Goal: Task Accomplishment & Management: Complete application form

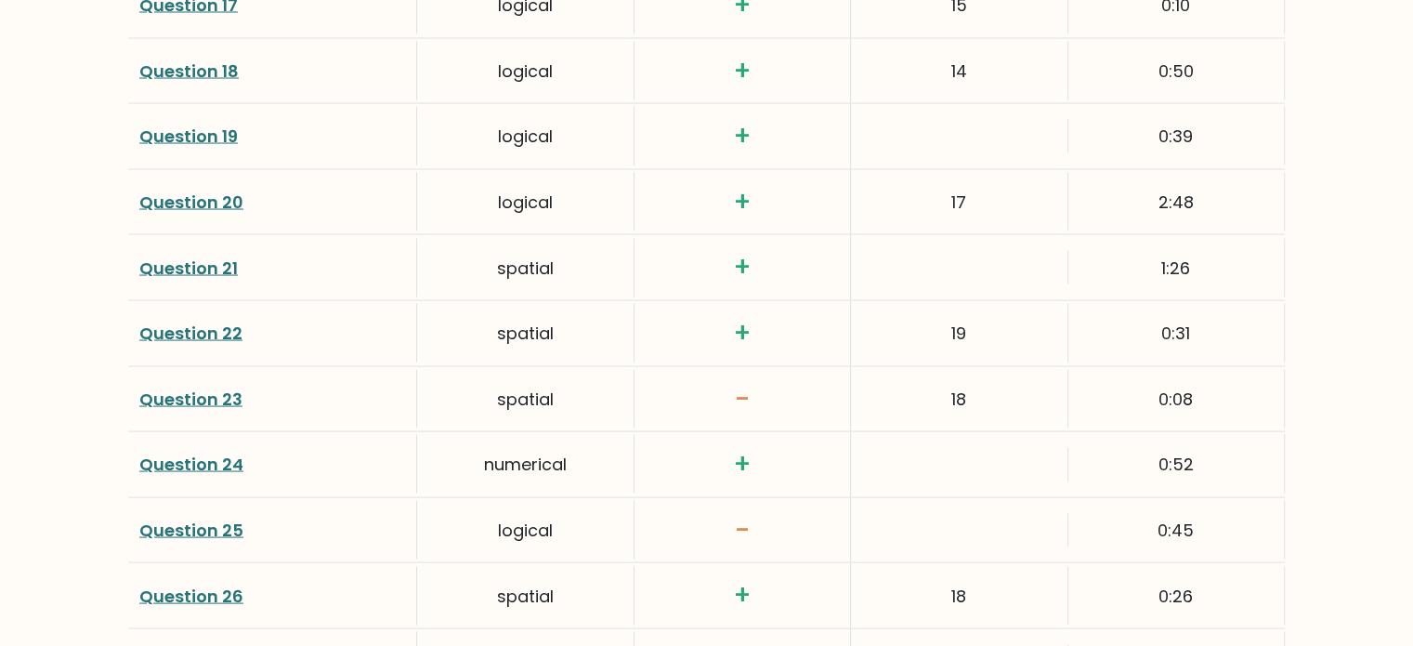
scroll to position [3527, 0]
click at [211, 518] on link "Question 25" at bounding box center [191, 529] width 104 height 23
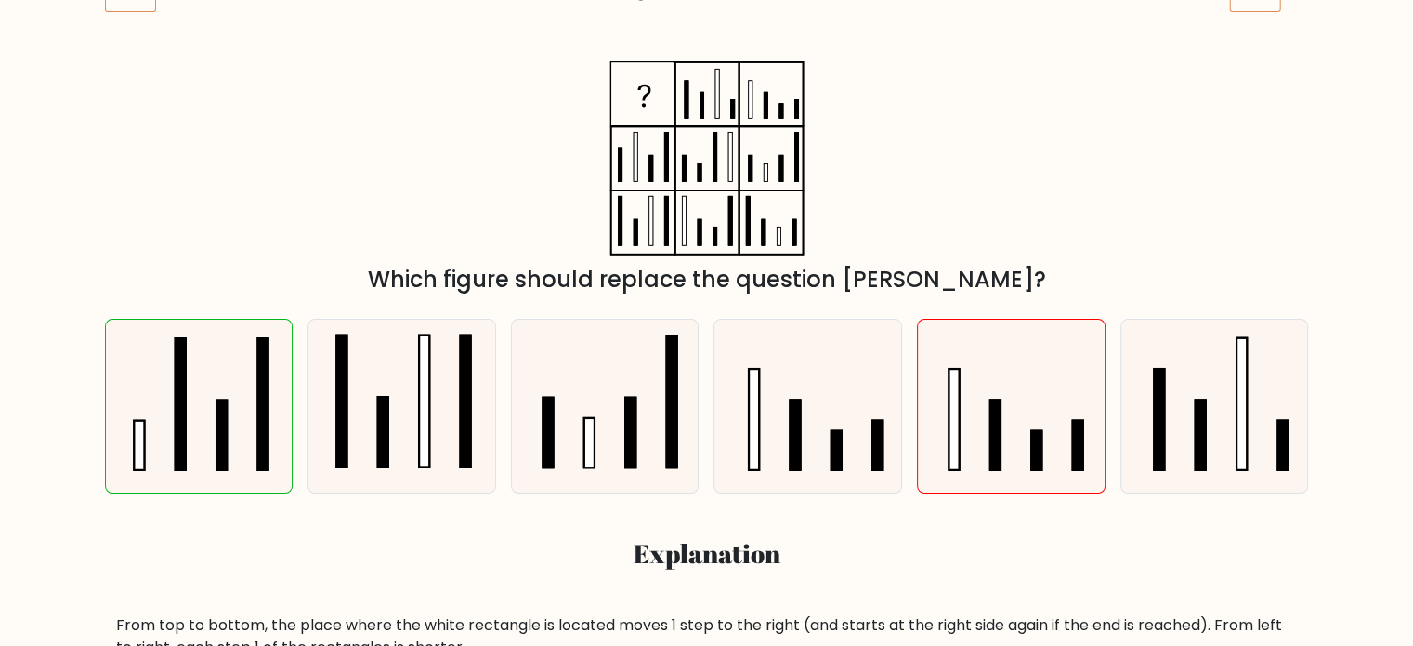
scroll to position [294, 0]
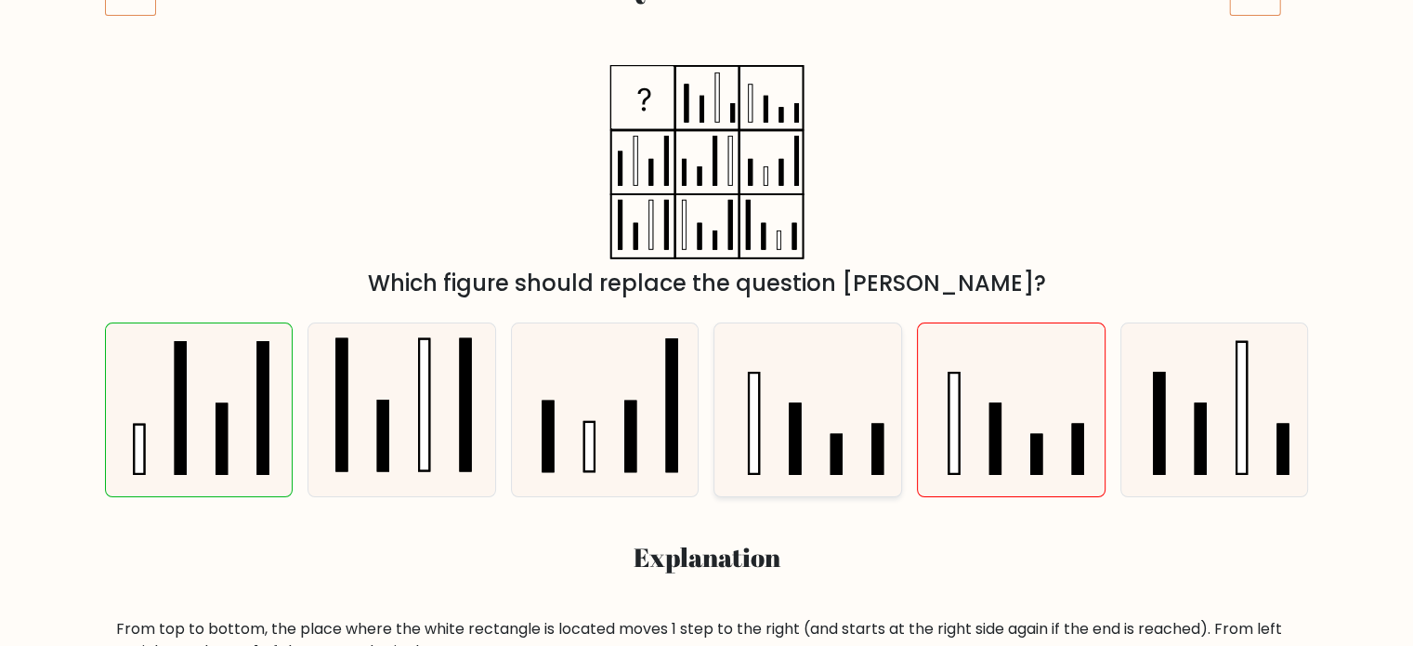
click at [843, 455] on icon at bounding box center [809, 410] width 174 height 174
click at [708, 39] on input "d." at bounding box center [707, 34] width 1 height 9
radio input "true"
click at [977, 442] on icon at bounding box center [1011, 410] width 174 height 174
click at [708, 39] on input "e." at bounding box center [707, 34] width 1 height 9
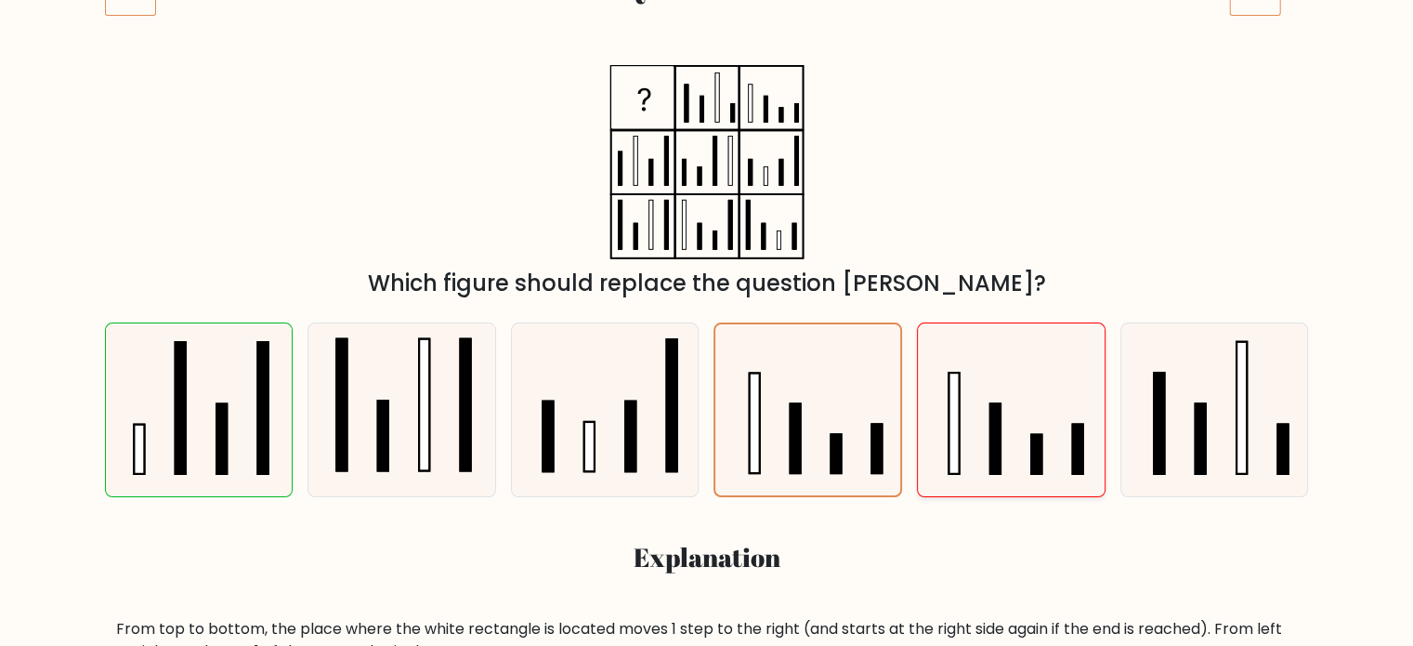
radio input "true"
click at [862, 442] on icon at bounding box center [809, 410] width 174 height 174
click at [708, 39] on input "d." at bounding box center [707, 34] width 1 height 9
radio input "true"
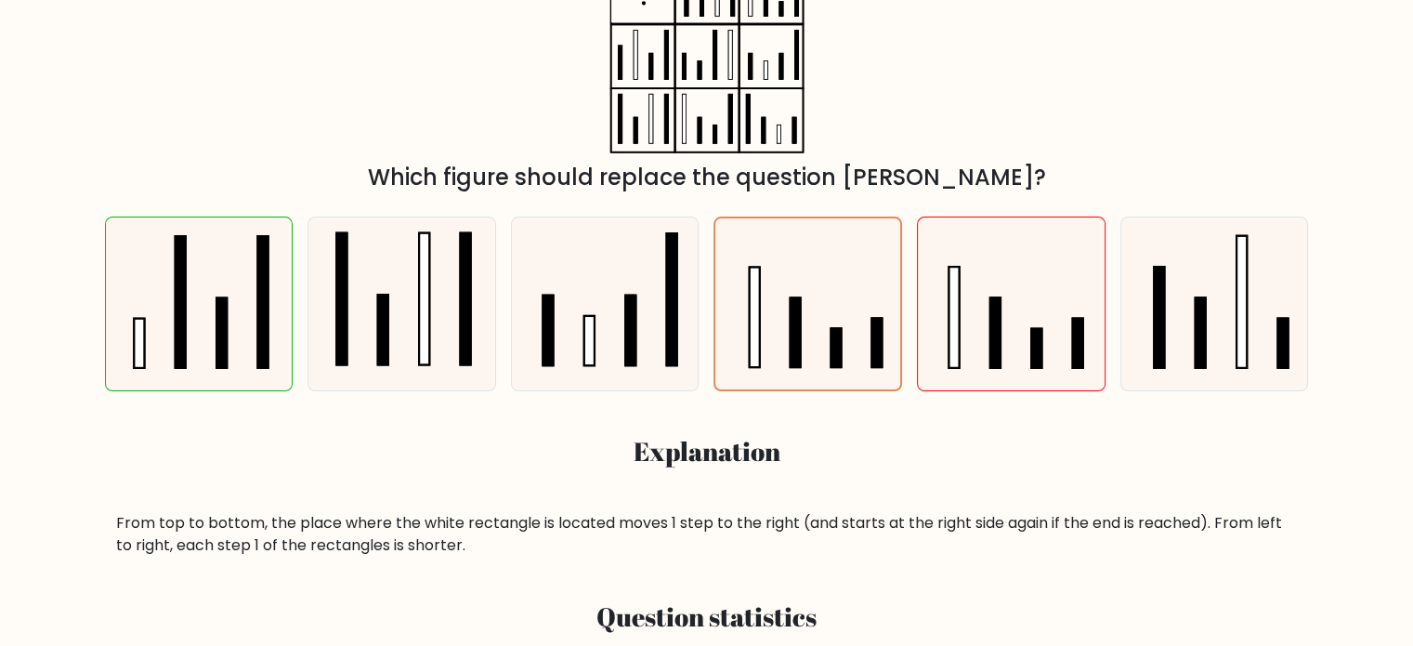
scroll to position [398, 0]
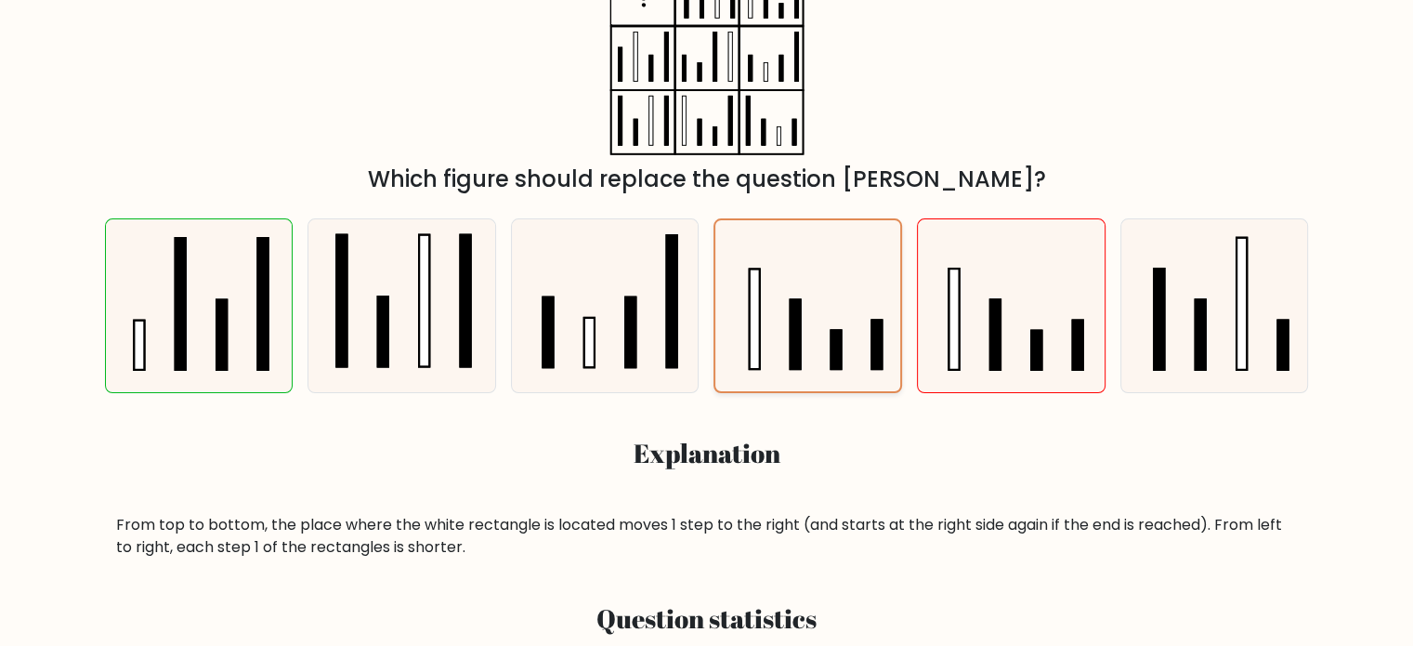
click at [879, 351] on rect at bounding box center [877, 345] width 10 height 49
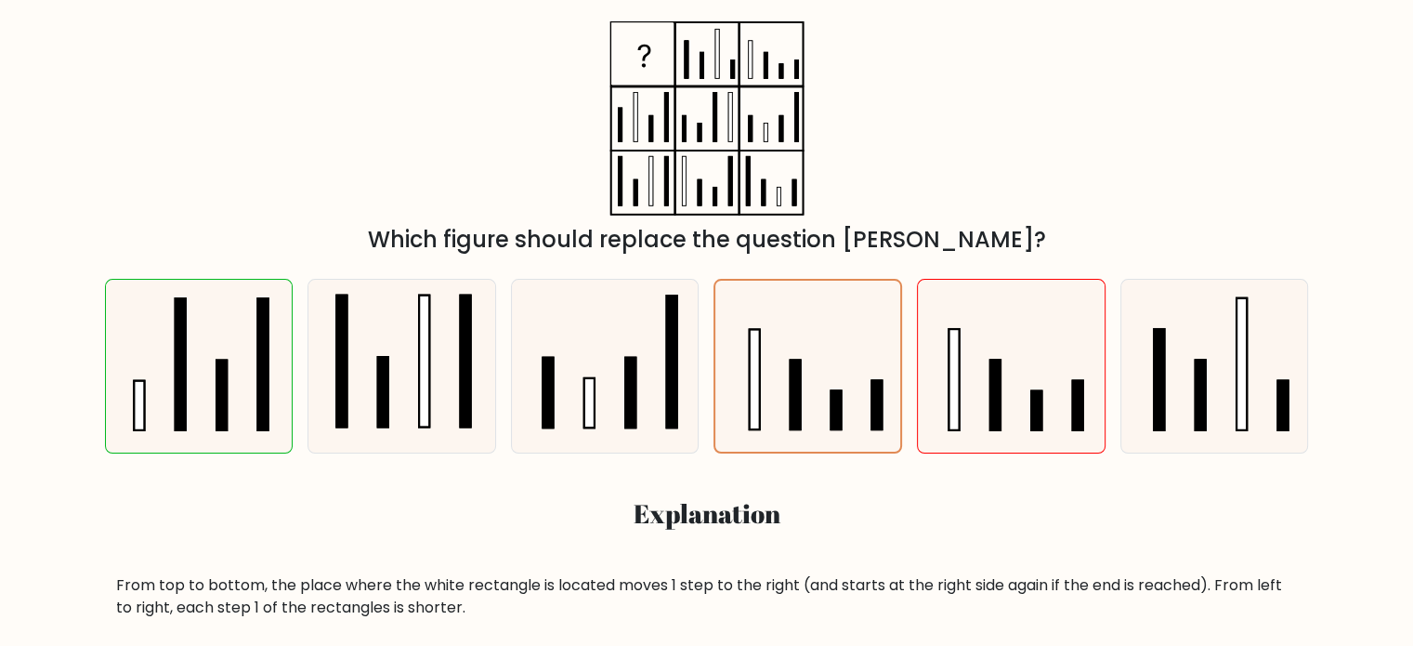
scroll to position [471, 0]
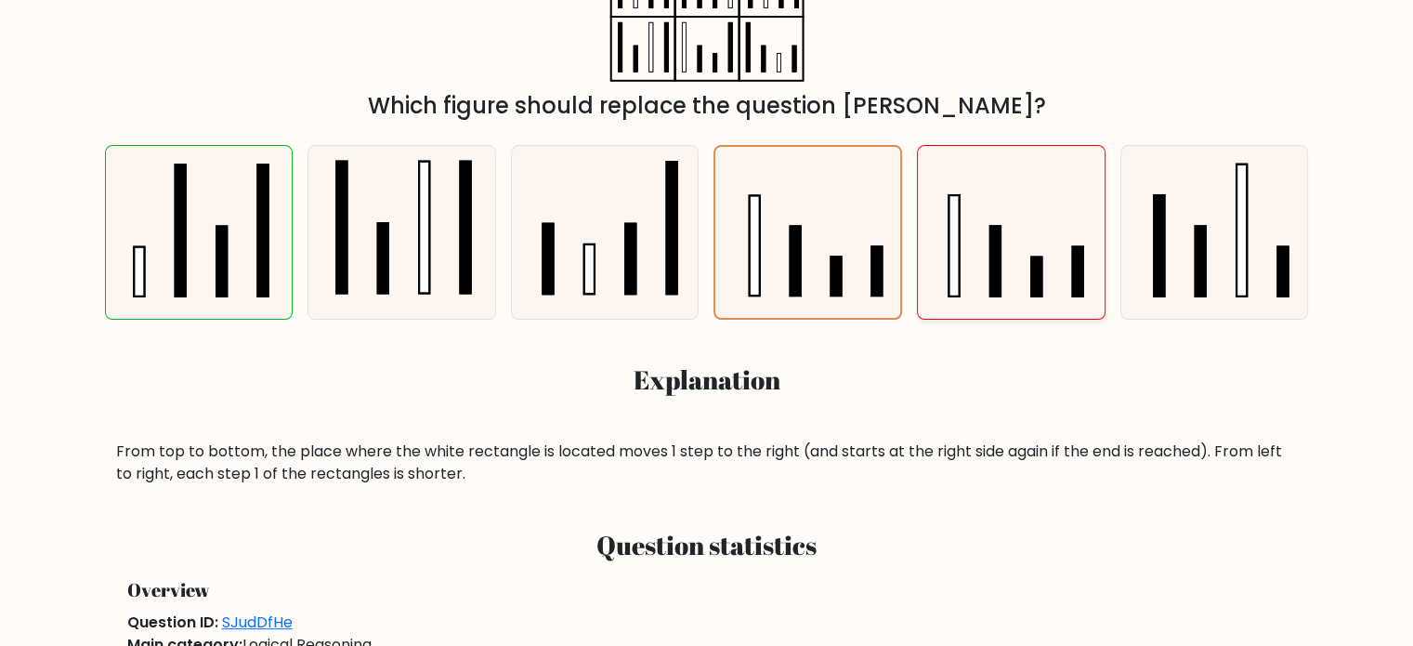
click at [987, 260] on icon at bounding box center [1011, 233] width 174 height 174
radio input "true"
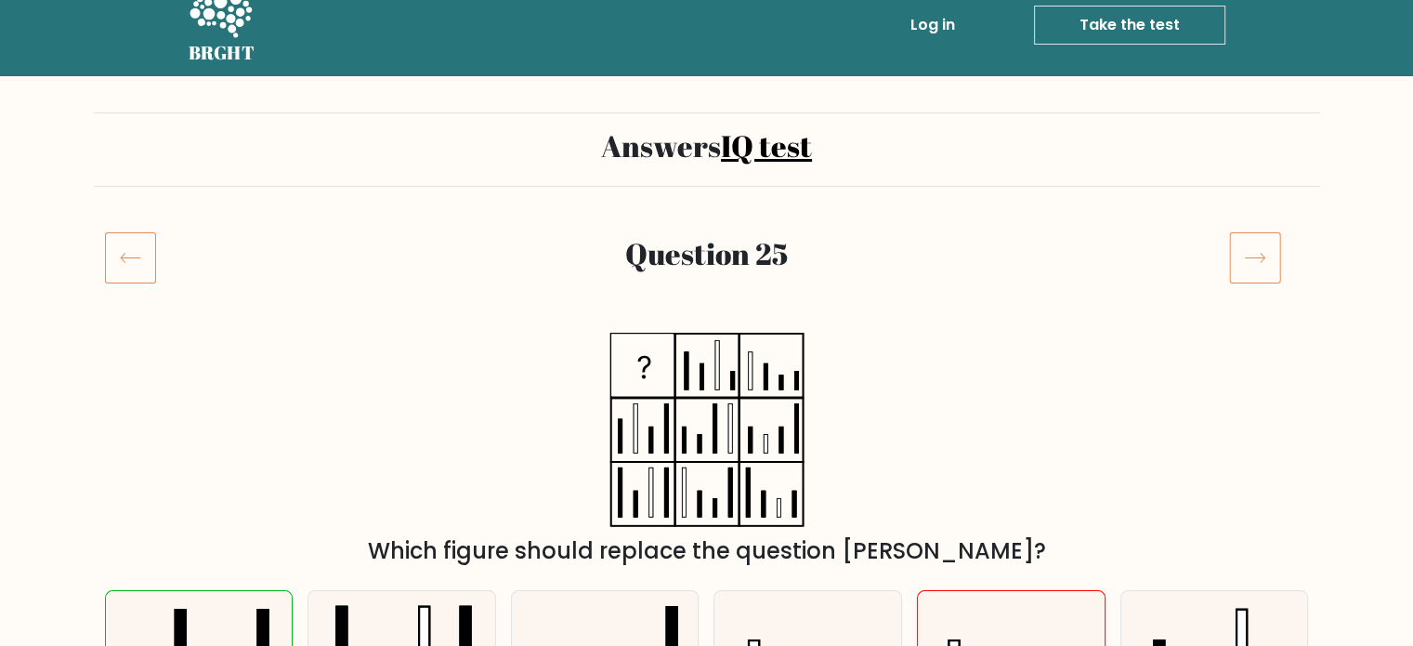
scroll to position [0, 0]
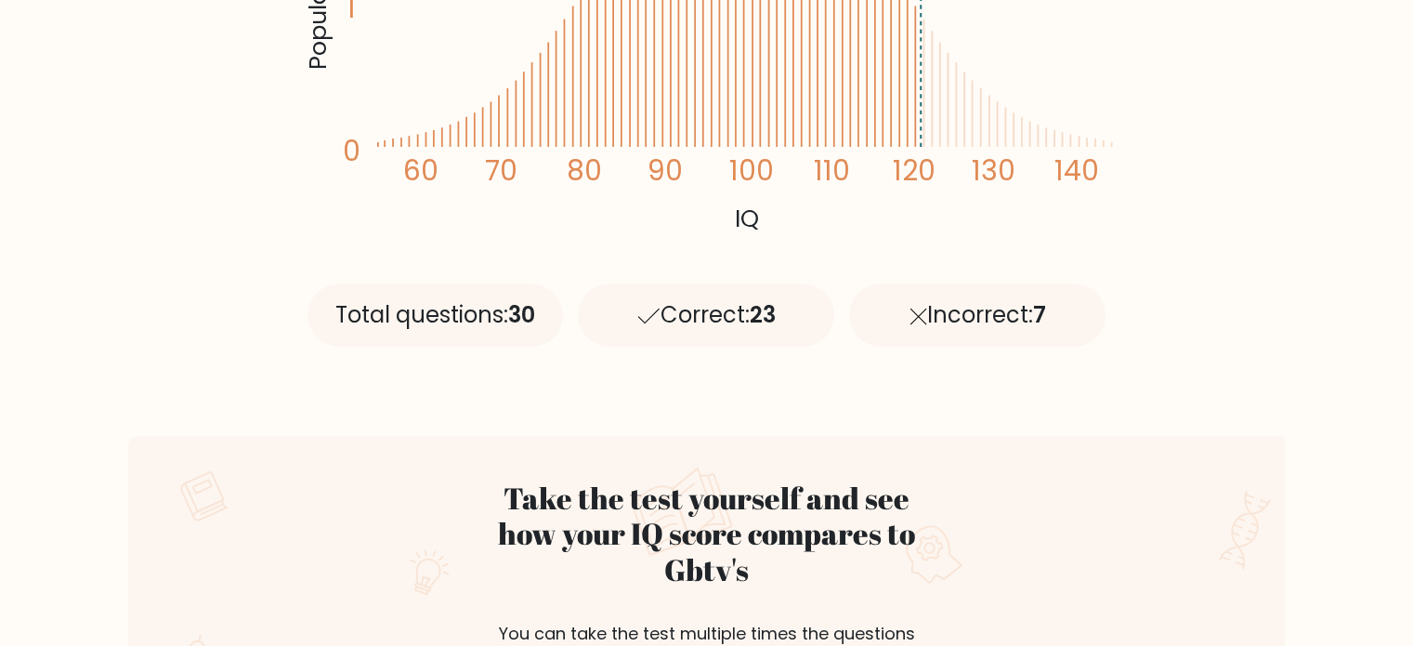
scroll to position [1006, 0]
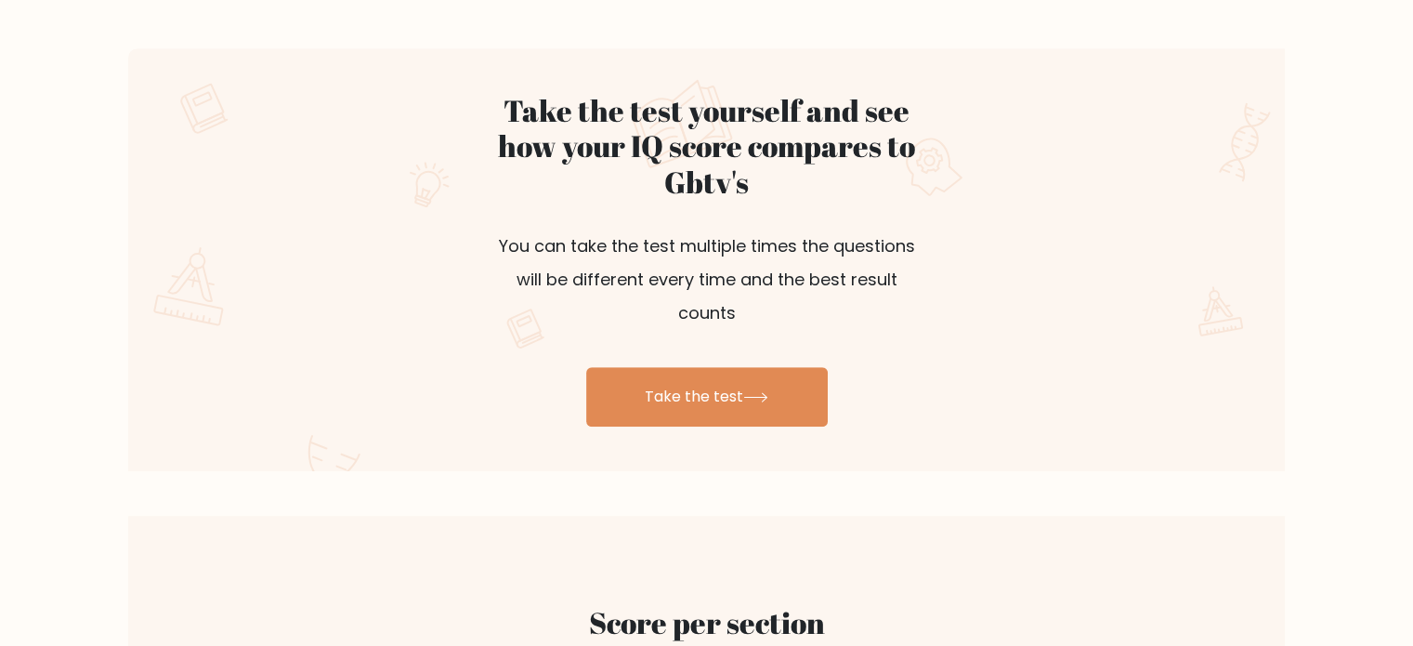
click at [639, 399] on div "Take the test yourself and see how your IQ score compares to Gbtv's You can tak…" at bounding box center [706, 259] width 1157 height 423
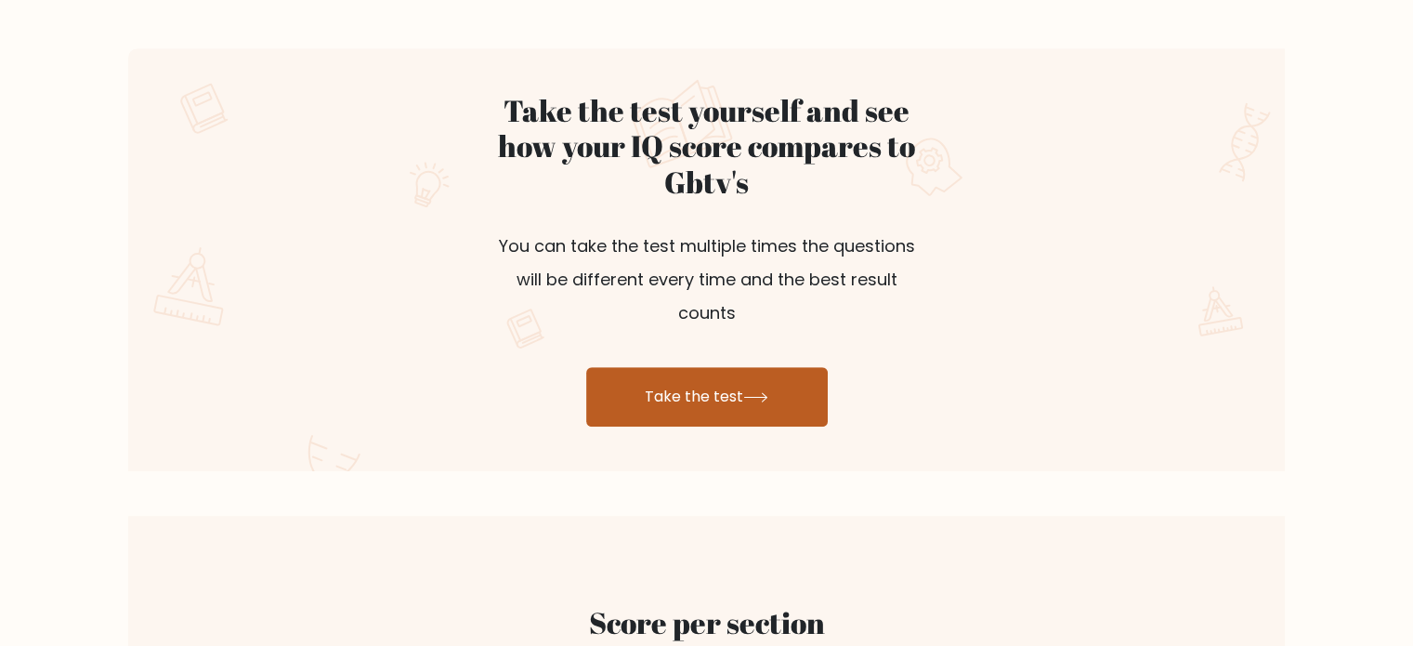
click at [665, 374] on link "Take the test" at bounding box center [707, 396] width 242 height 59
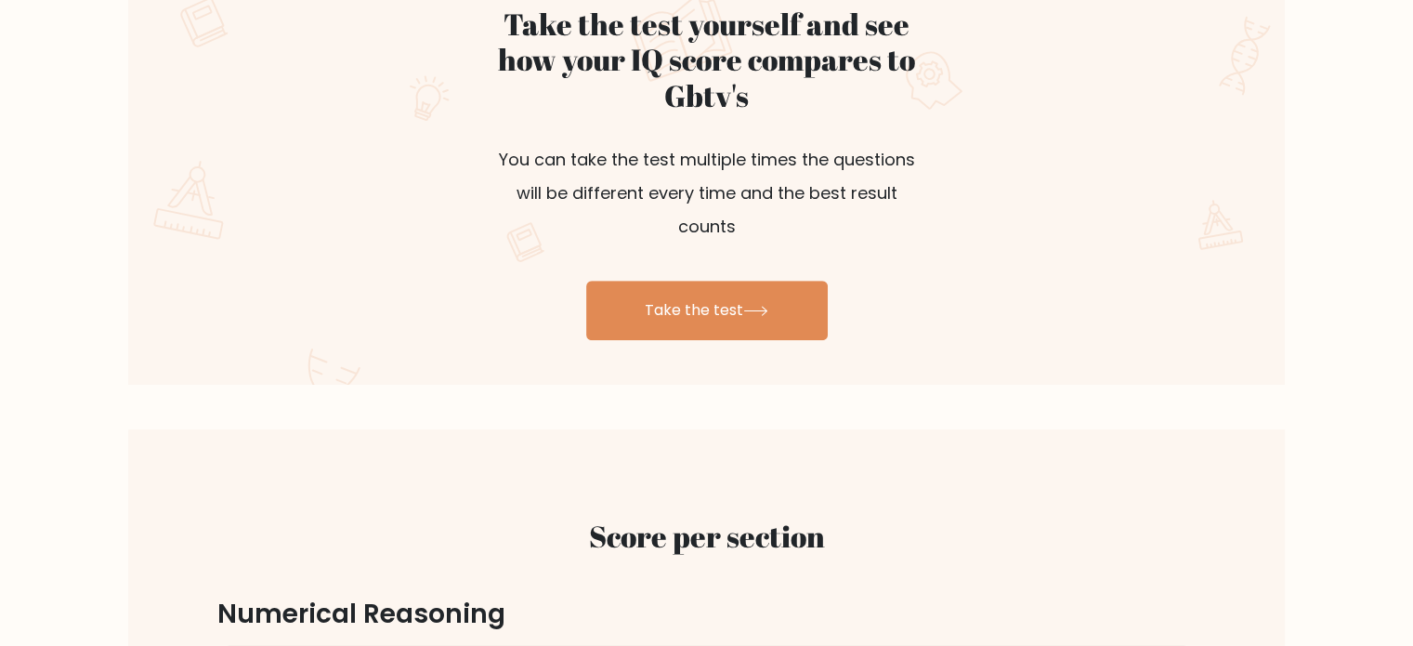
scroll to position [1093, 0]
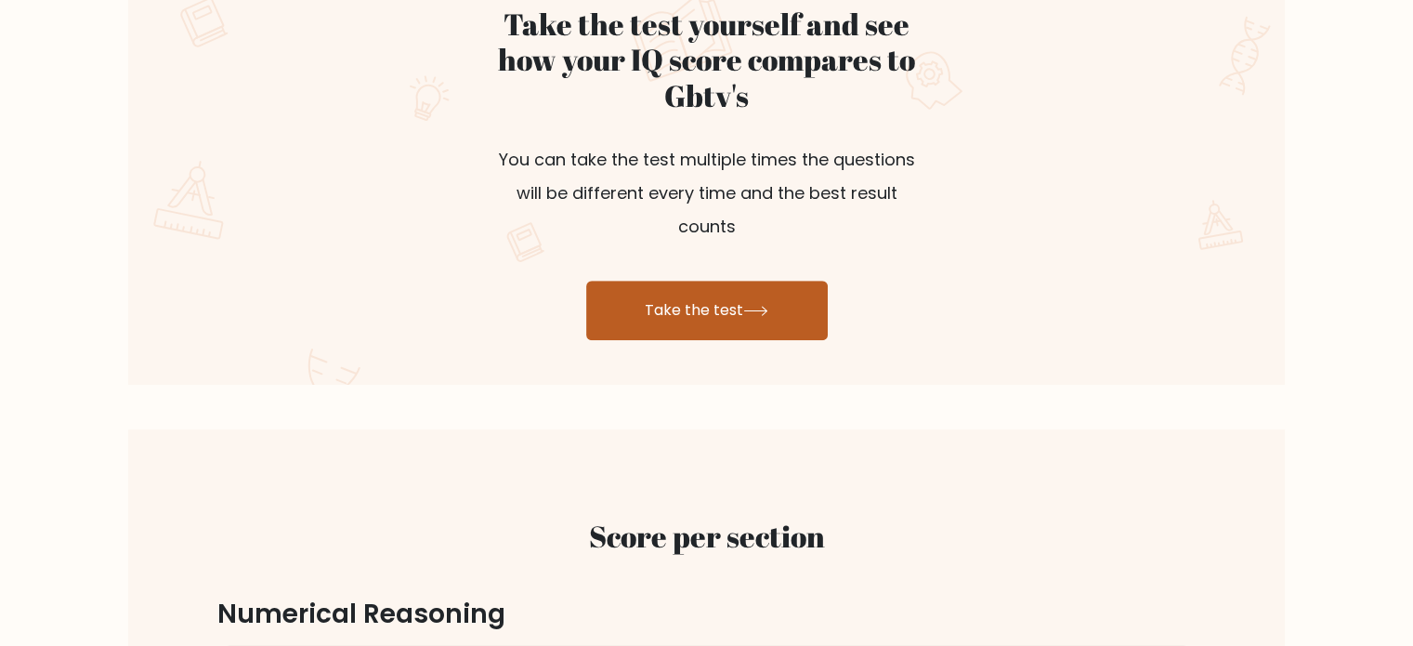
click at [727, 281] on link "Take the test" at bounding box center [707, 310] width 242 height 59
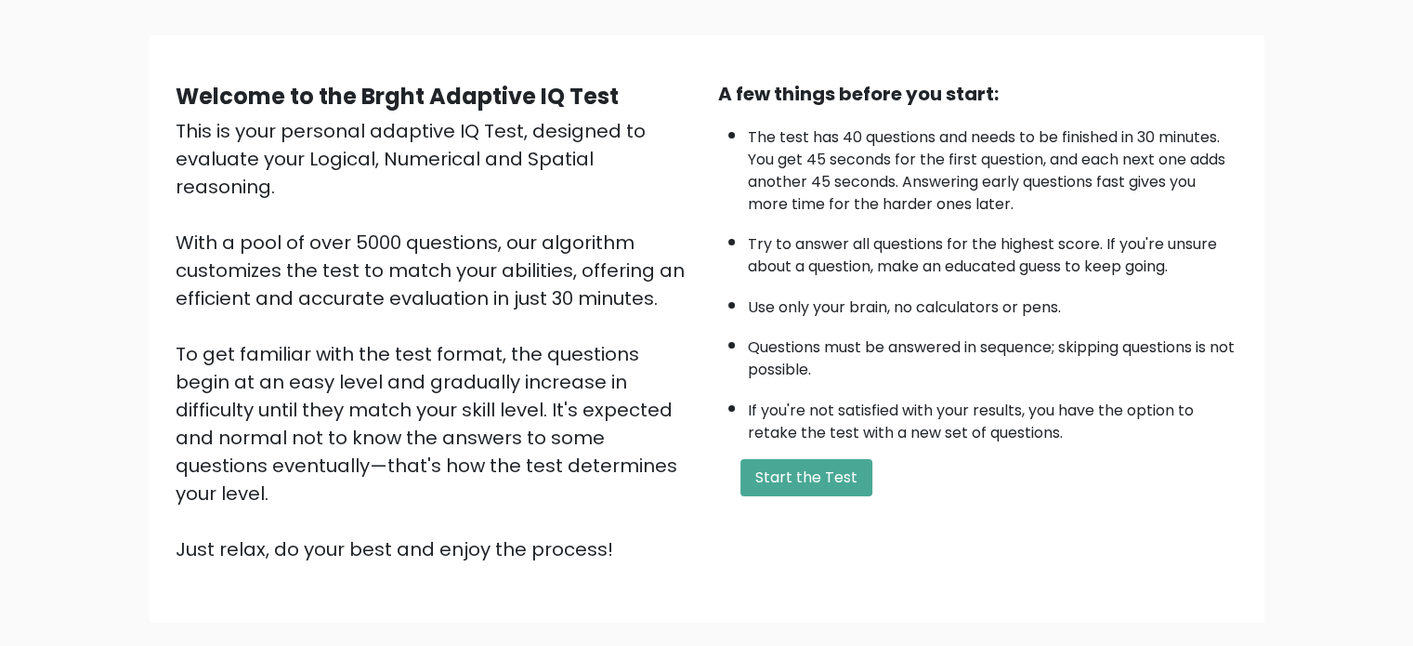
scroll to position [111, 0]
click at [806, 471] on button "Start the Test" at bounding box center [807, 478] width 132 height 37
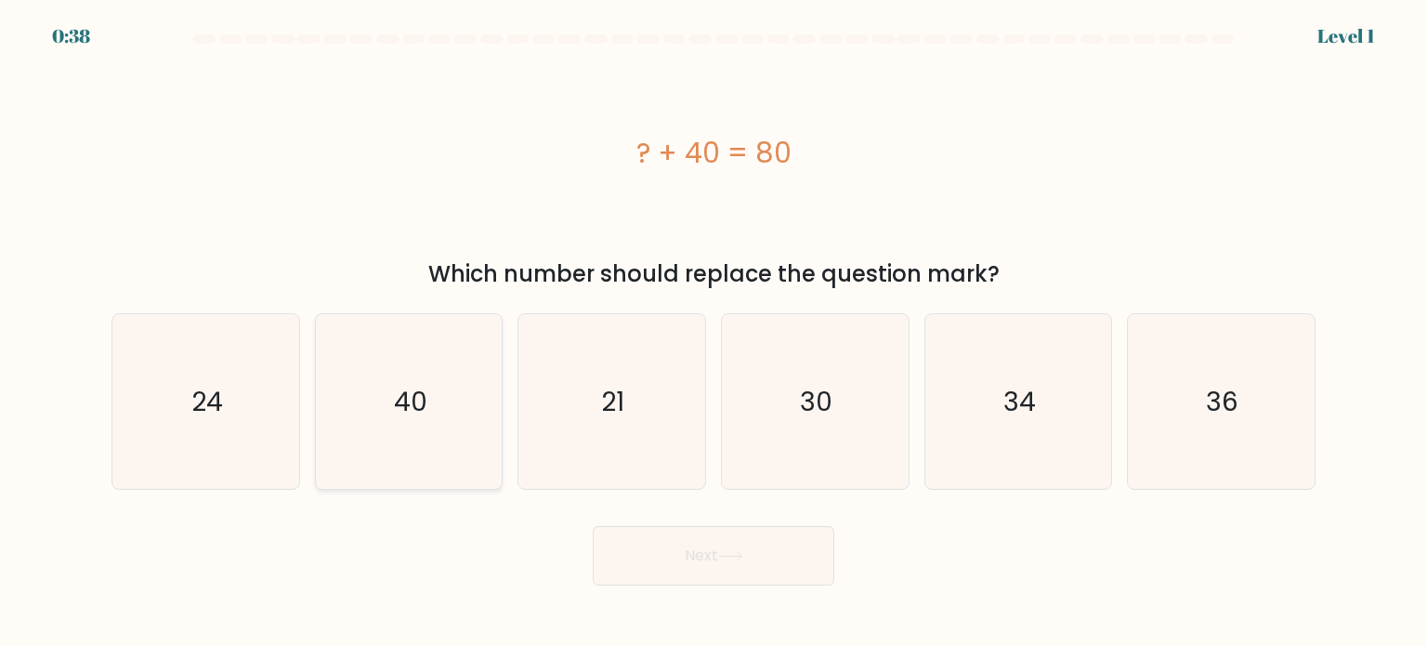
click at [450, 449] on icon "40" at bounding box center [408, 401] width 175 height 175
click at [714, 333] on input "b. 40" at bounding box center [714, 327] width 1 height 9
radio input "true"
click at [646, 547] on button "Next" at bounding box center [714, 555] width 242 height 59
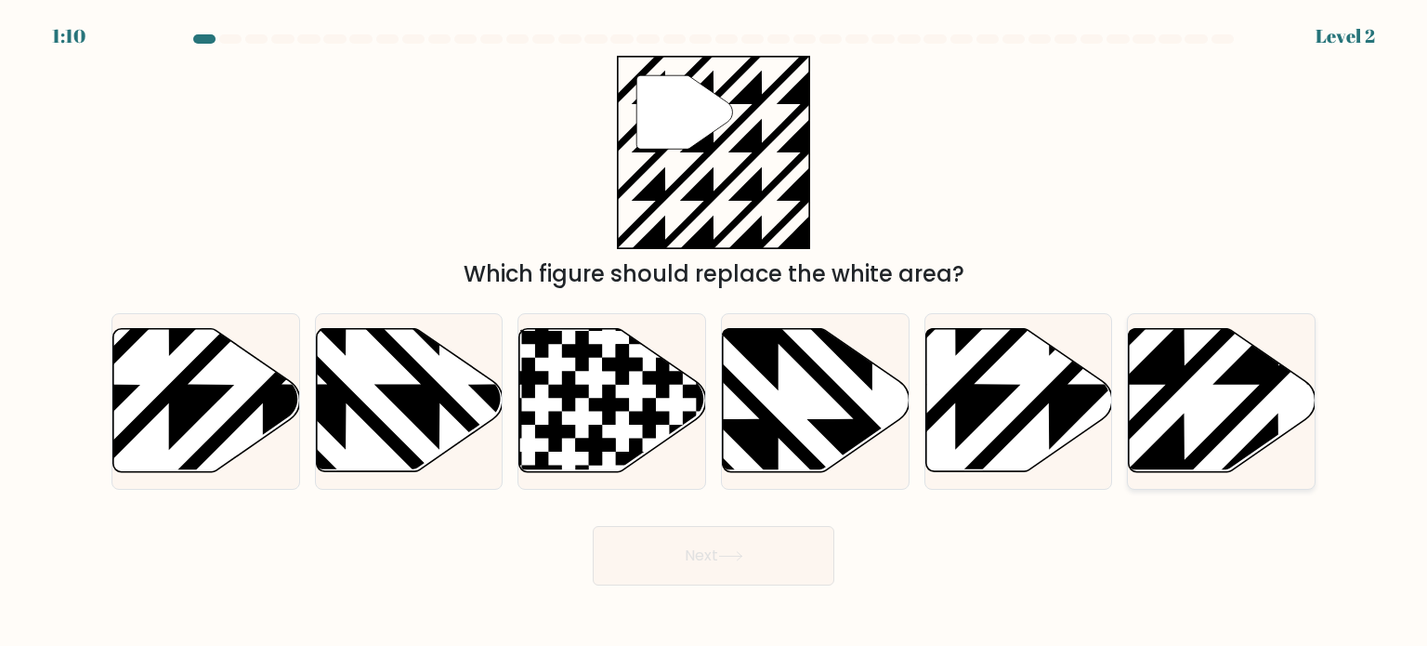
click at [1184, 422] on icon at bounding box center [1279, 479] width 376 height 376
click at [714, 333] on input "f." at bounding box center [714, 327] width 1 height 9
radio input "true"
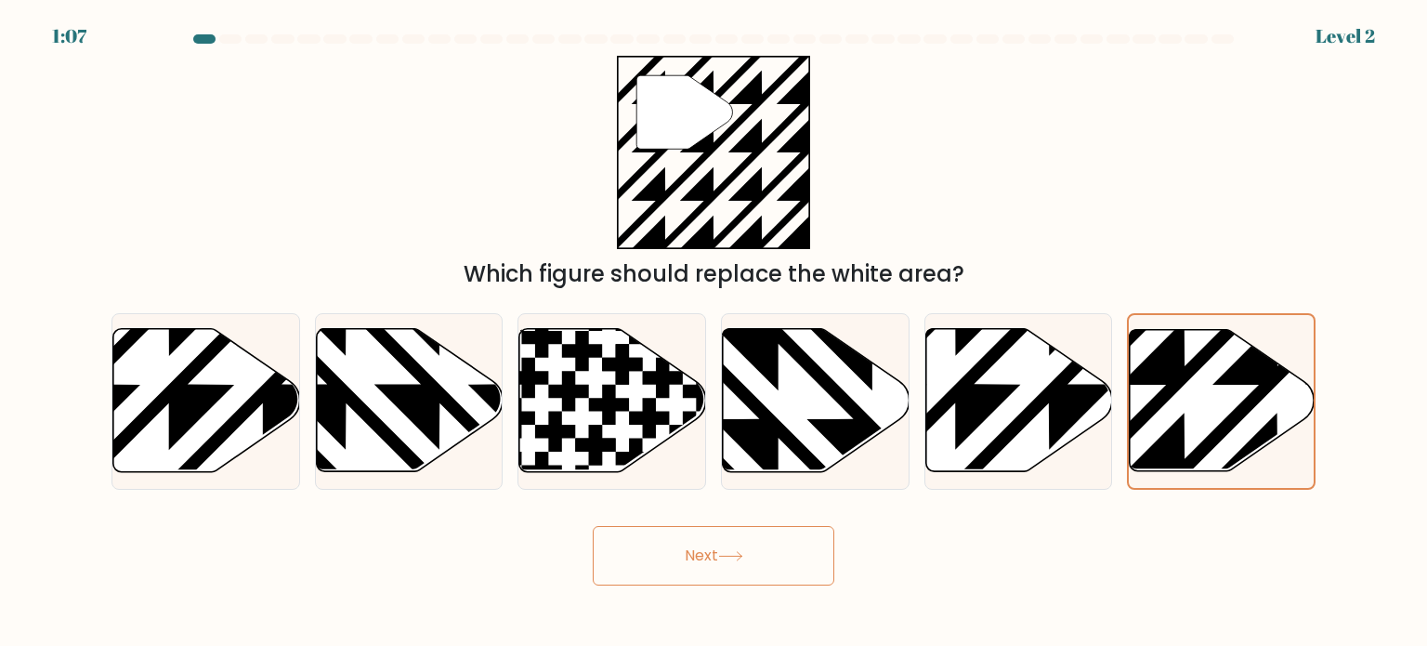
click at [786, 568] on button "Next" at bounding box center [714, 555] width 242 height 59
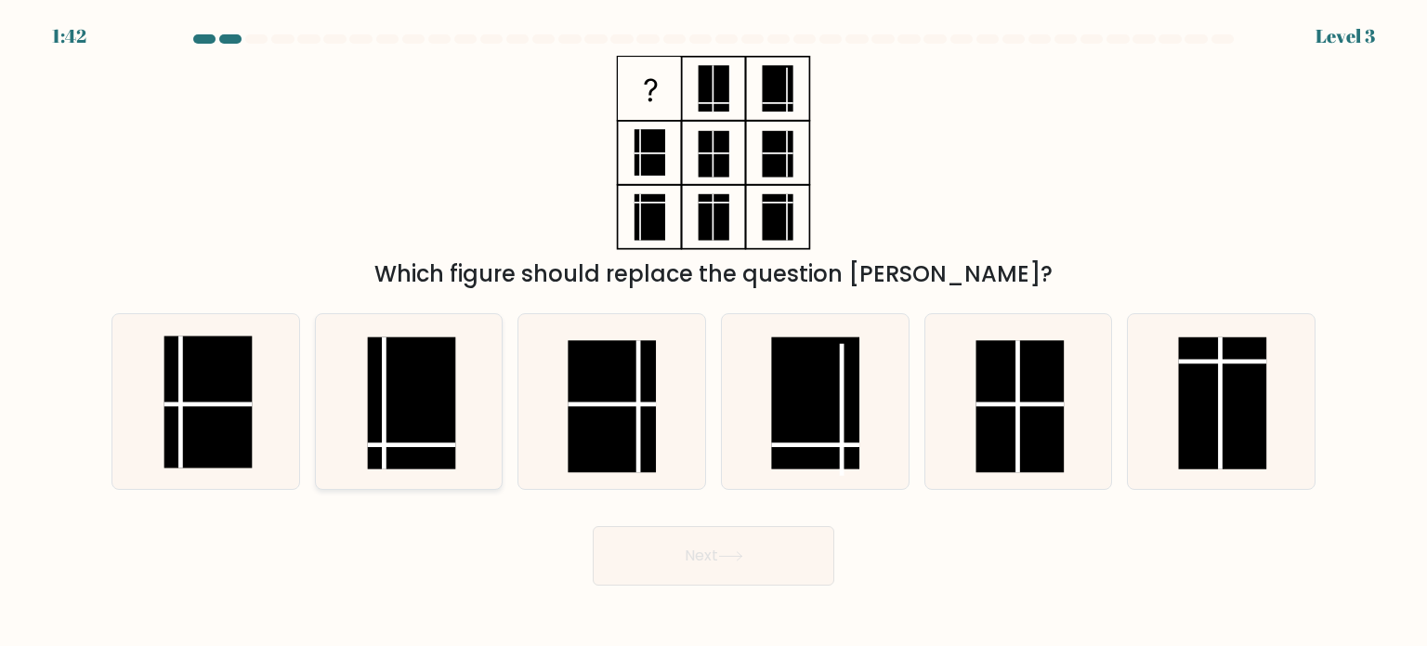
click at [400, 427] on rect at bounding box center [412, 402] width 88 height 132
click at [714, 333] on input "b." at bounding box center [714, 327] width 1 height 9
radio input "true"
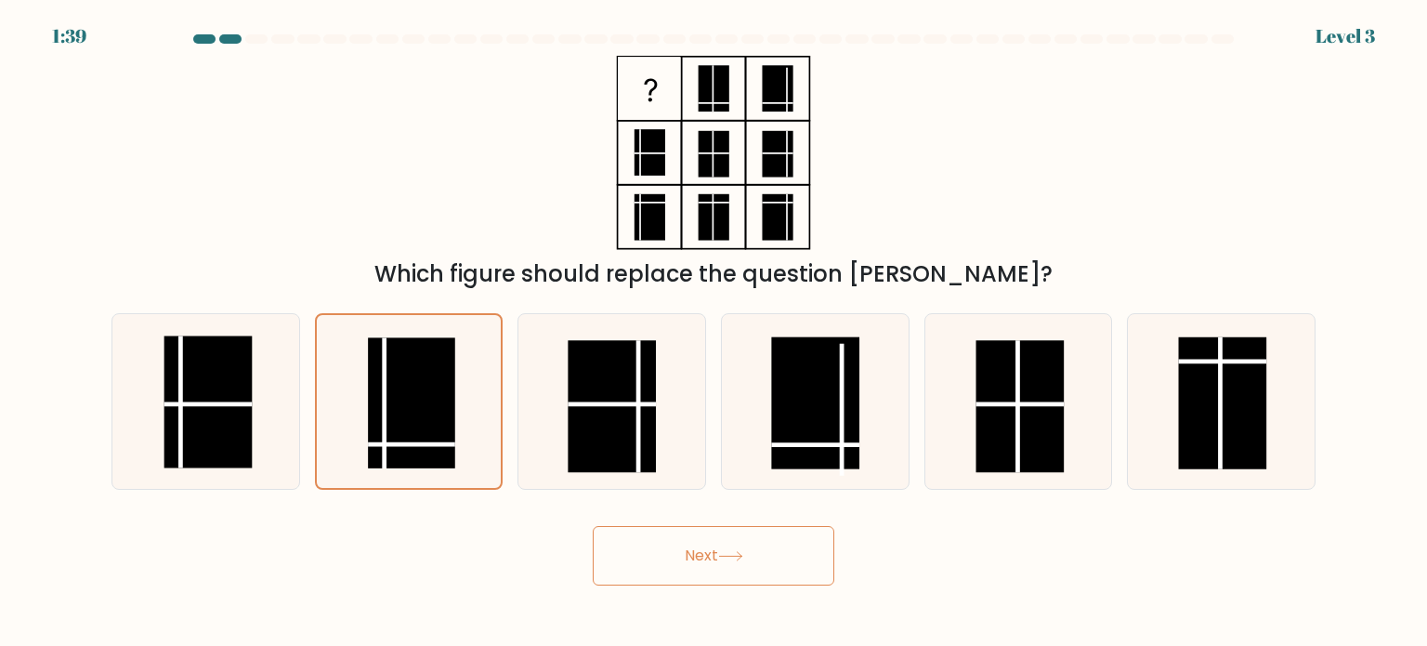
click at [701, 549] on button "Next" at bounding box center [714, 555] width 242 height 59
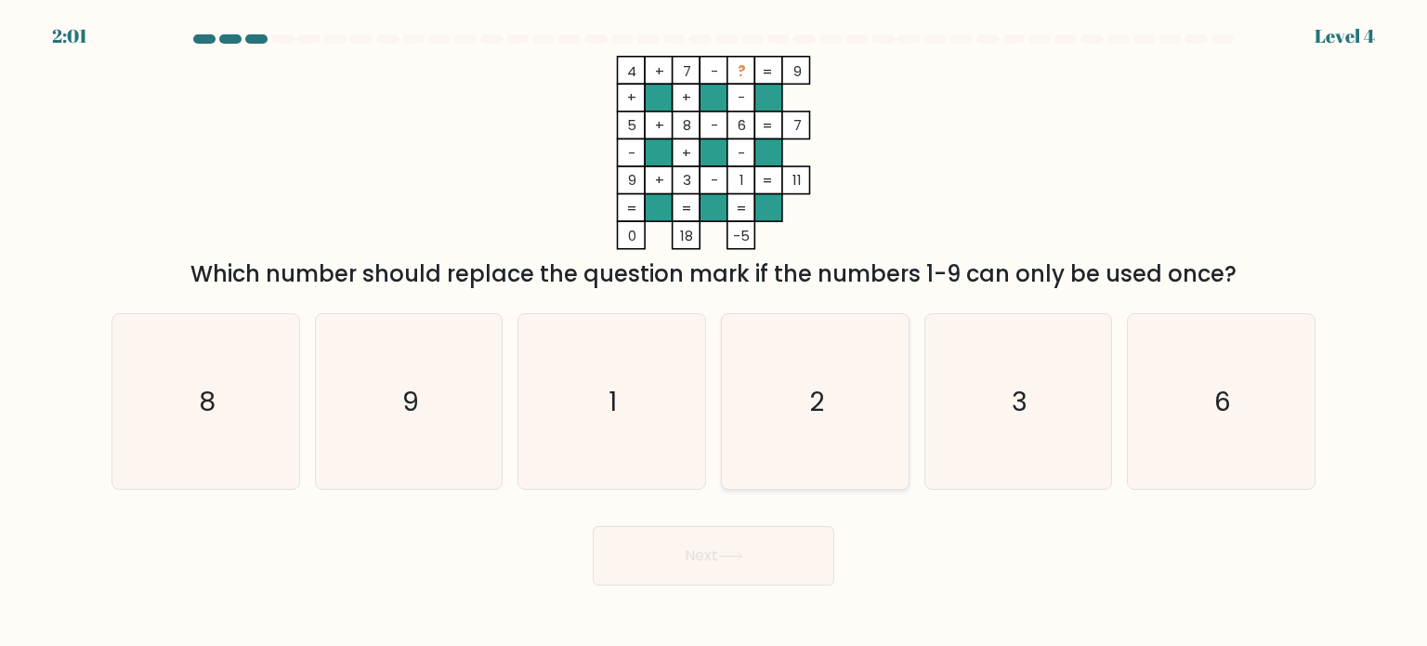
click at [827, 449] on icon "2" at bounding box center [814, 401] width 175 height 175
click at [714, 333] on input "d. 2" at bounding box center [714, 327] width 1 height 9
radio input "true"
click at [719, 570] on button "Next" at bounding box center [714, 555] width 242 height 59
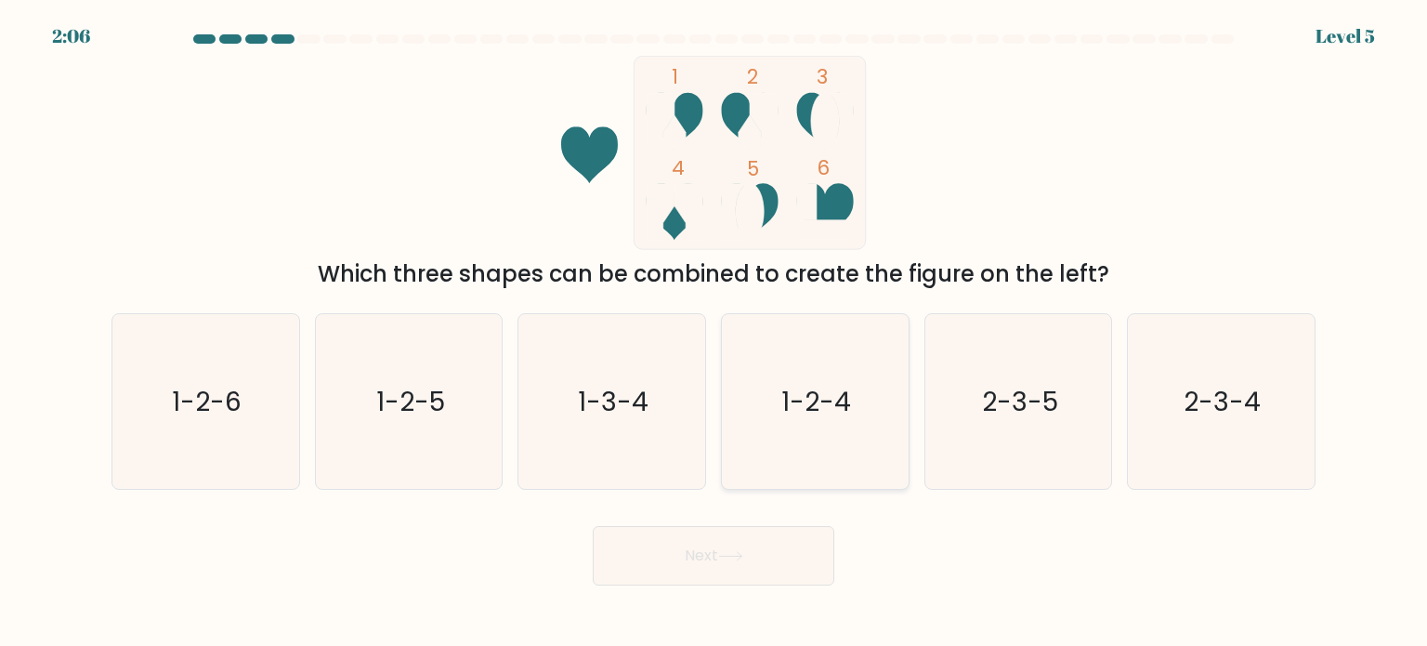
click at [846, 432] on icon "1-2-4" at bounding box center [814, 401] width 175 height 175
click at [714, 333] on input "d. 1-2-4" at bounding box center [714, 327] width 1 height 9
radio input "true"
click at [727, 554] on icon at bounding box center [730, 556] width 25 height 10
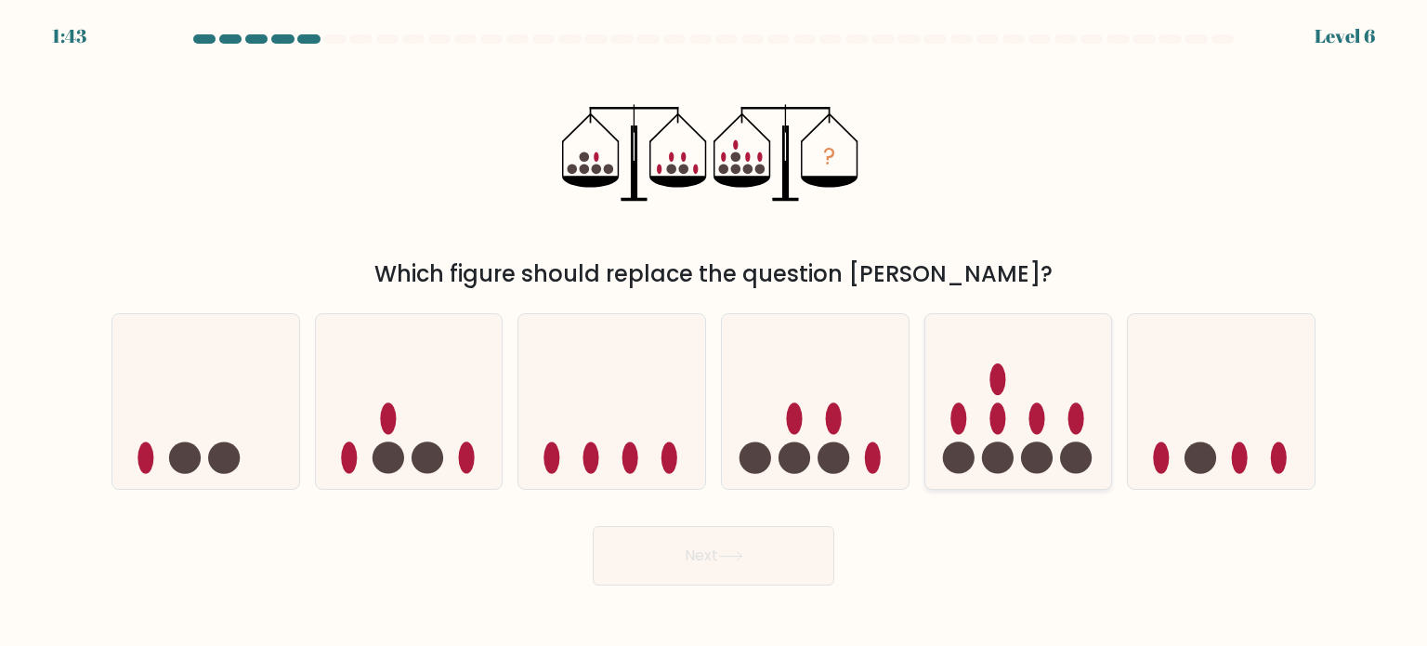
click at [1061, 414] on icon at bounding box center [1018, 401] width 187 height 154
click at [714, 333] on input "e." at bounding box center [714, 327] width 1 height 9
radio input "true"
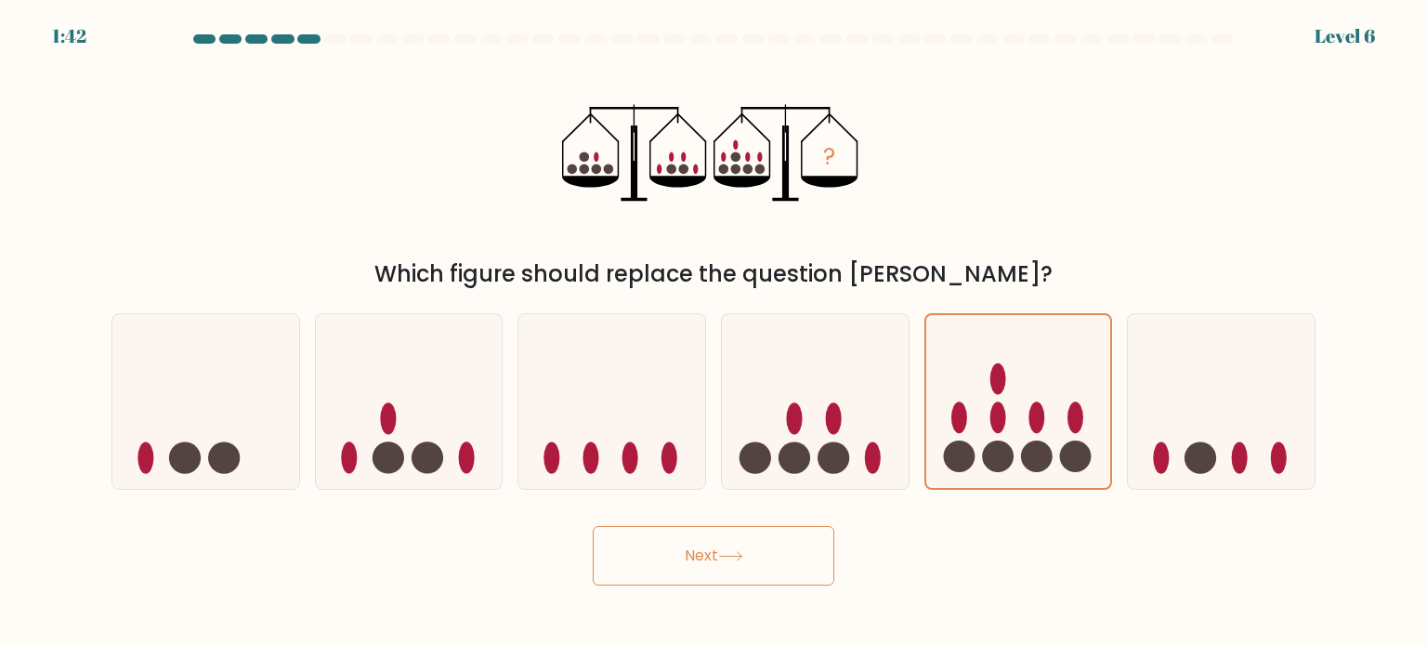
click at [729, 553] on icon at bounding box center [730, 556] width 25 height 10
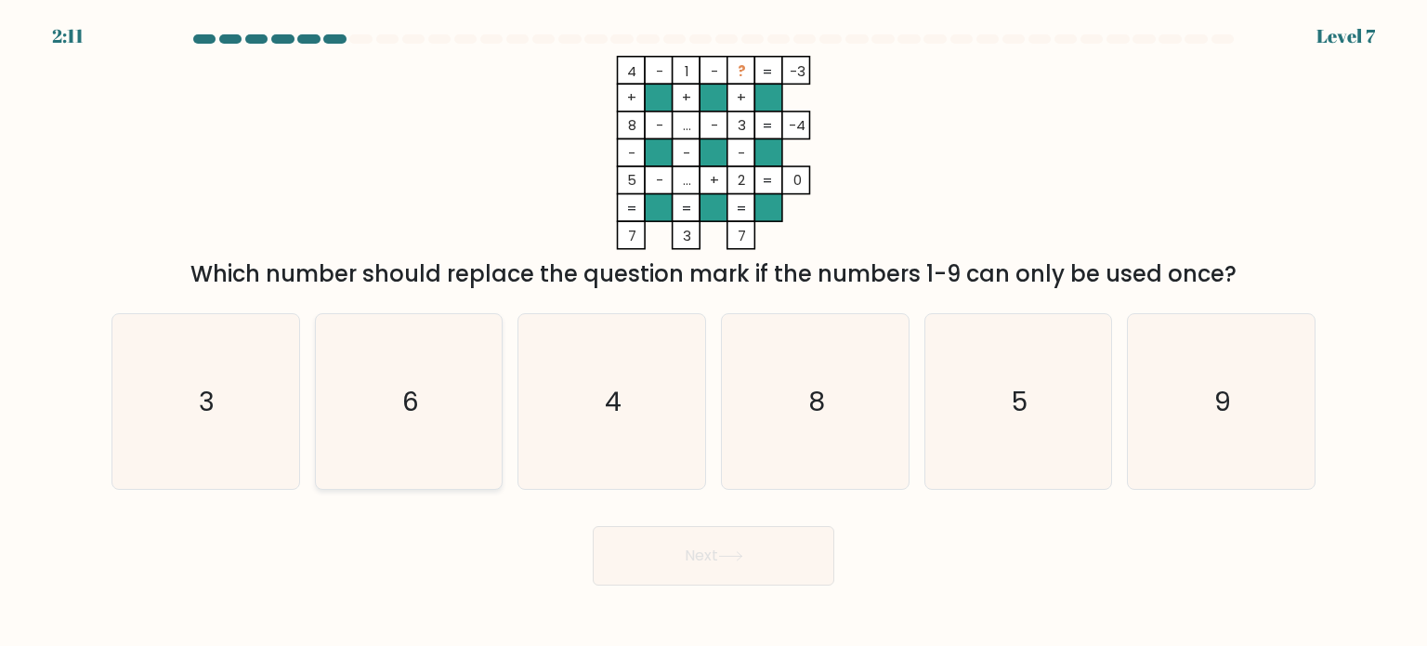
click at [462, 431] on icon "6" at bounding box center [408, 401] width 175 height 175
click at [714, 333] on input "b. 6" at bounding box center [714, 327] width 1 height 9
radio input "true"
click at [735, 555] on icon at bounding box center [730, 556] width 25 height 10
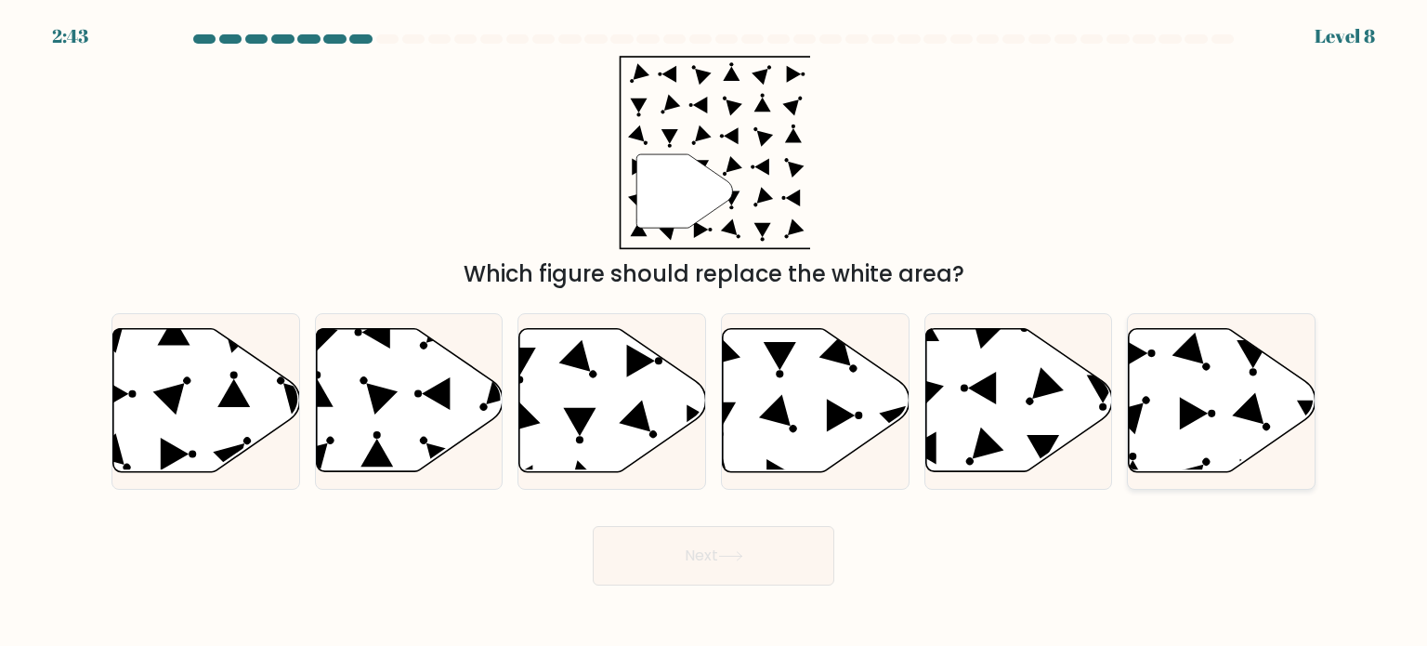
click at [1160, 441] on icon at bounding box center [1222, 400] width 187 height 143
click at [714, 333] on input "f." at bounding box center [714, 327] width 1 height 9
radio input "true"
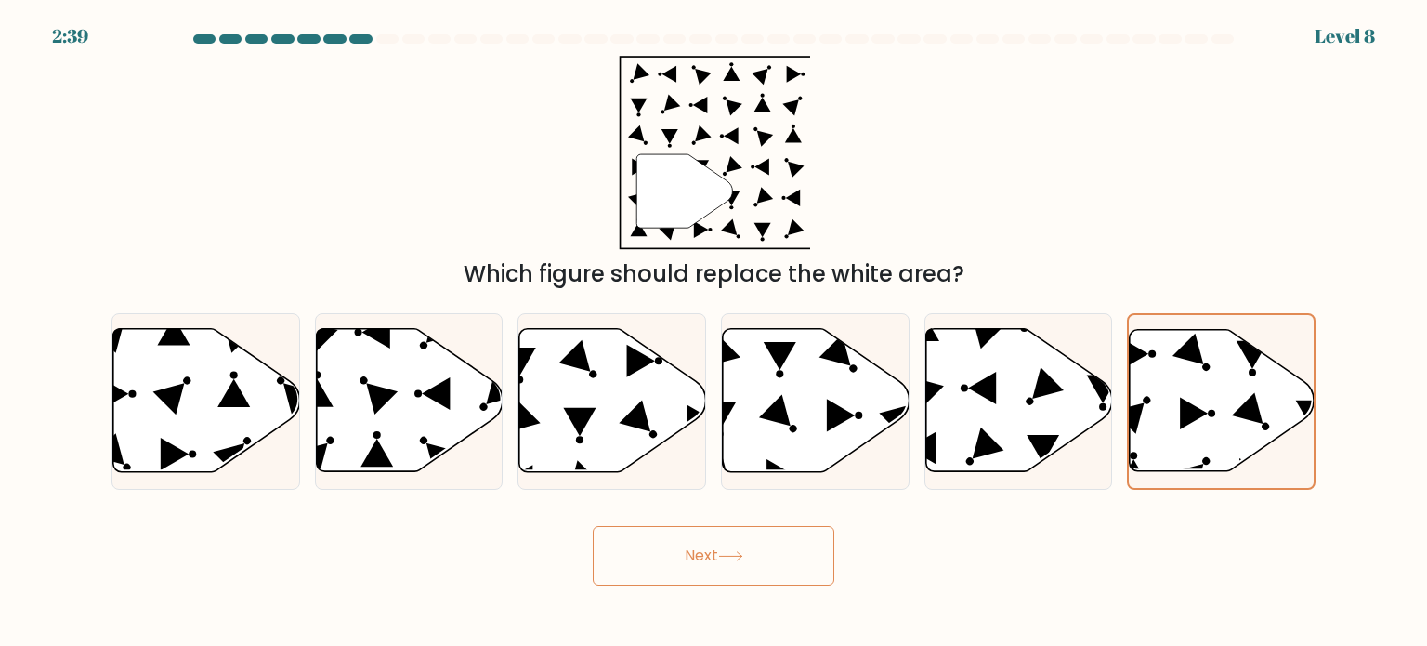
click at [686, 558] on button "Next" at bounding box center [714, 555] width 242 height 59
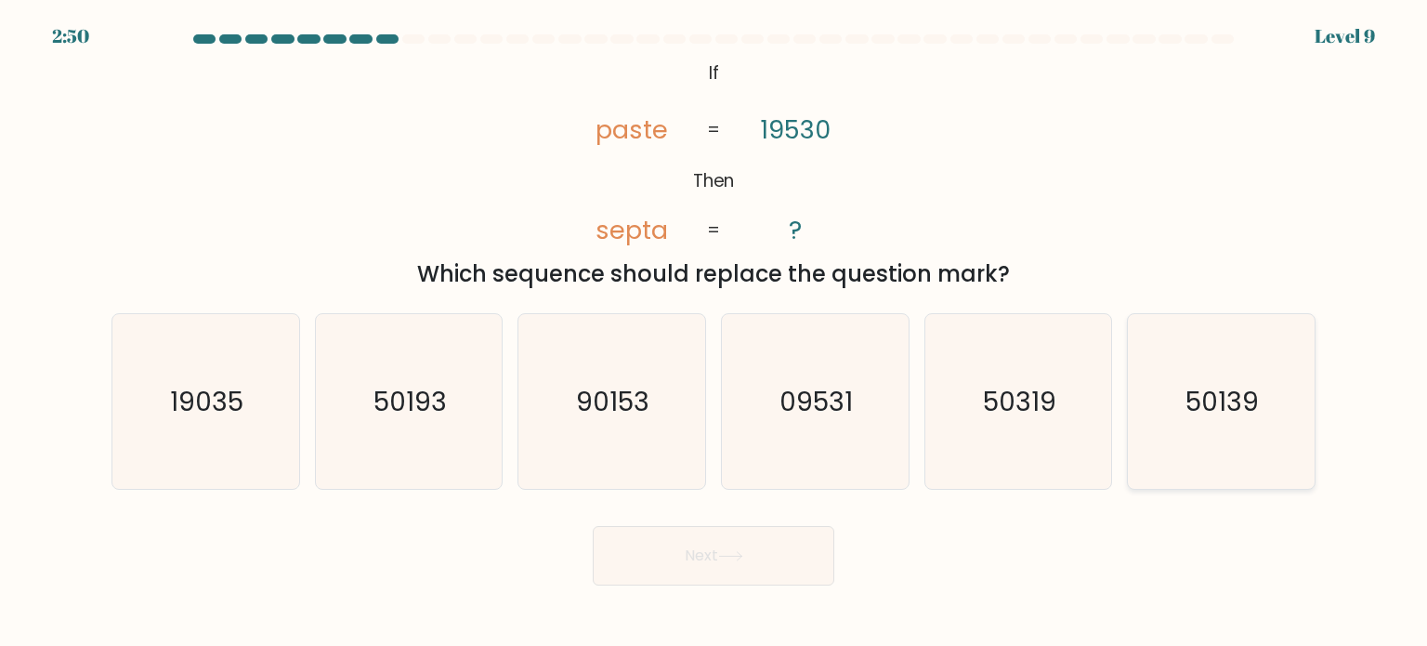
click at [1206, 382] on text "50139" at bounding box center [1222, 400] width 73 height 37
click at [714, 333] on input "f. 50139" at bounding box center [714, 327] width 1 height 9
radio input "true"
click at [756, 554] on button "Next" at bounding box center [714, 555] width 242 height 59
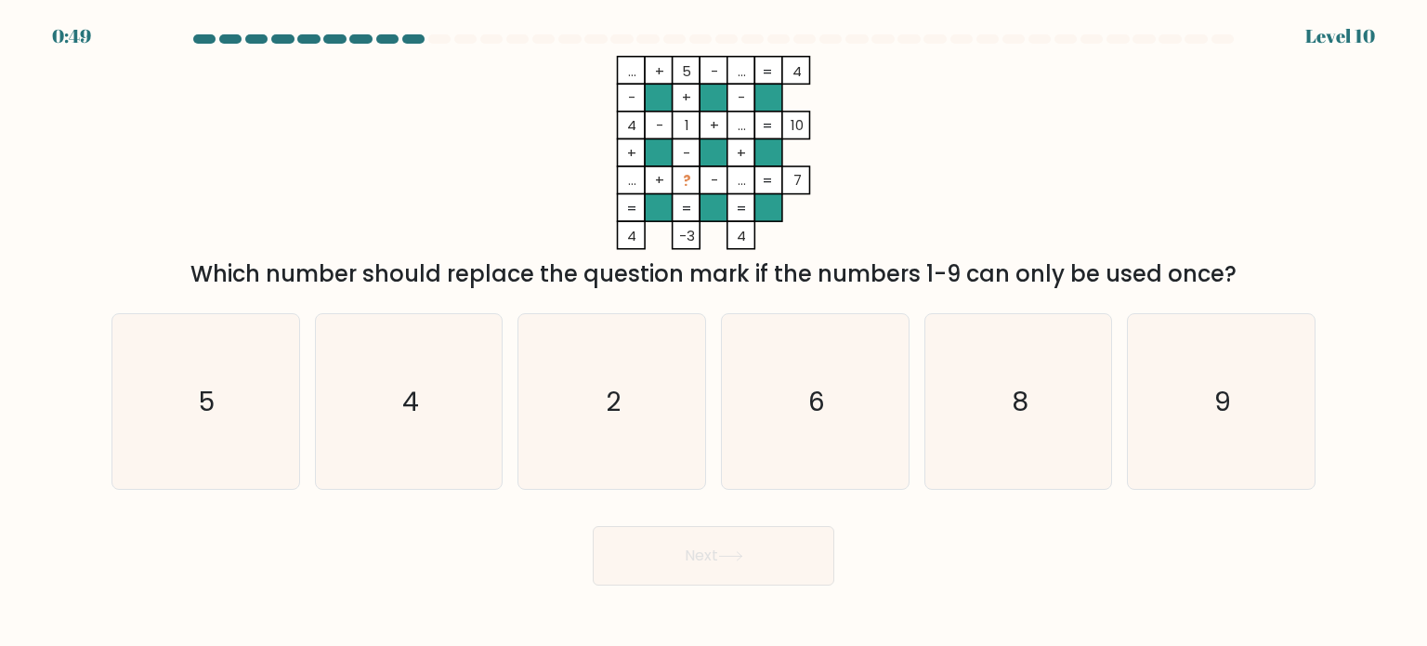
click at [804, 547] on button "Next" at bounding box center [714, 555] width 242 height 59
click at [357, 405] on icon "4" at bounding box center [408, 401] width 175 height 175
click at [714, 333] on input "b. 4" at bounding box center [714, 327] width 1 height 9
radio input "true"
click at [972, 442] on icon "8" at bounding box center [1018, 401] width 175 height 175
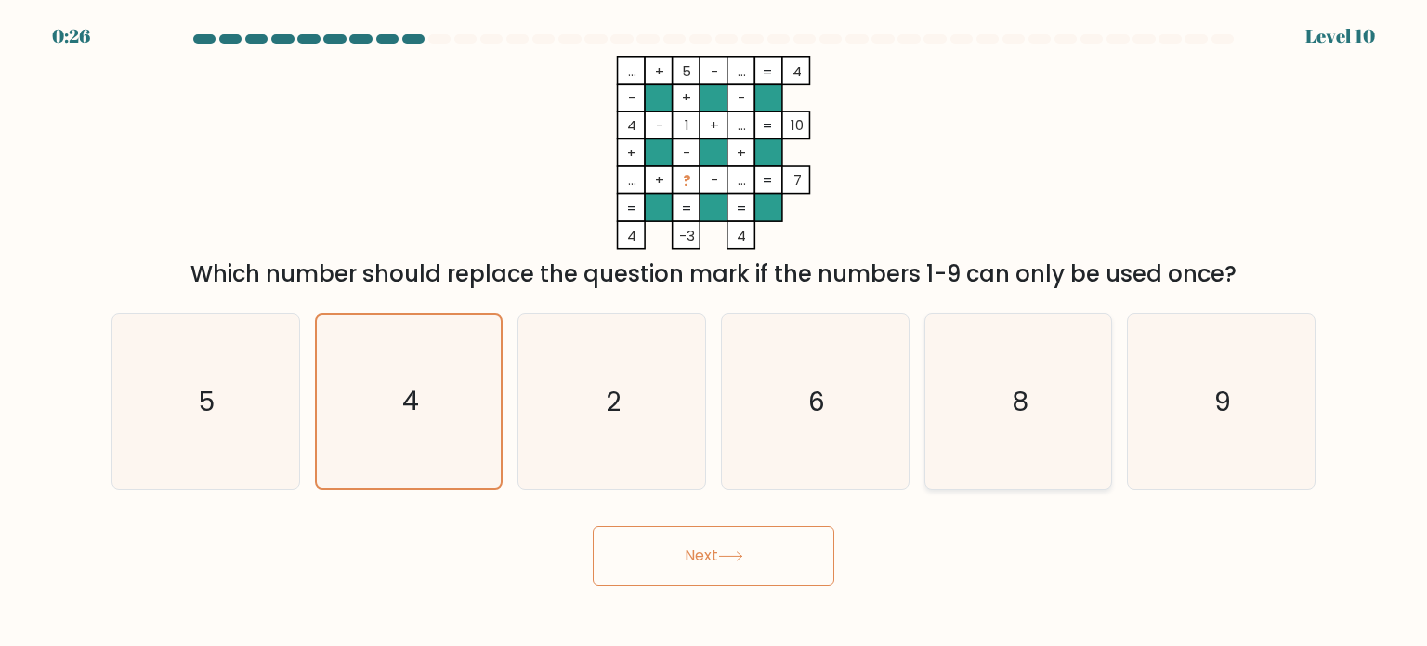
click at [714, 333] on input "e. 8" at bounding box center [714, 327] width 1 height 9
radio input "true"
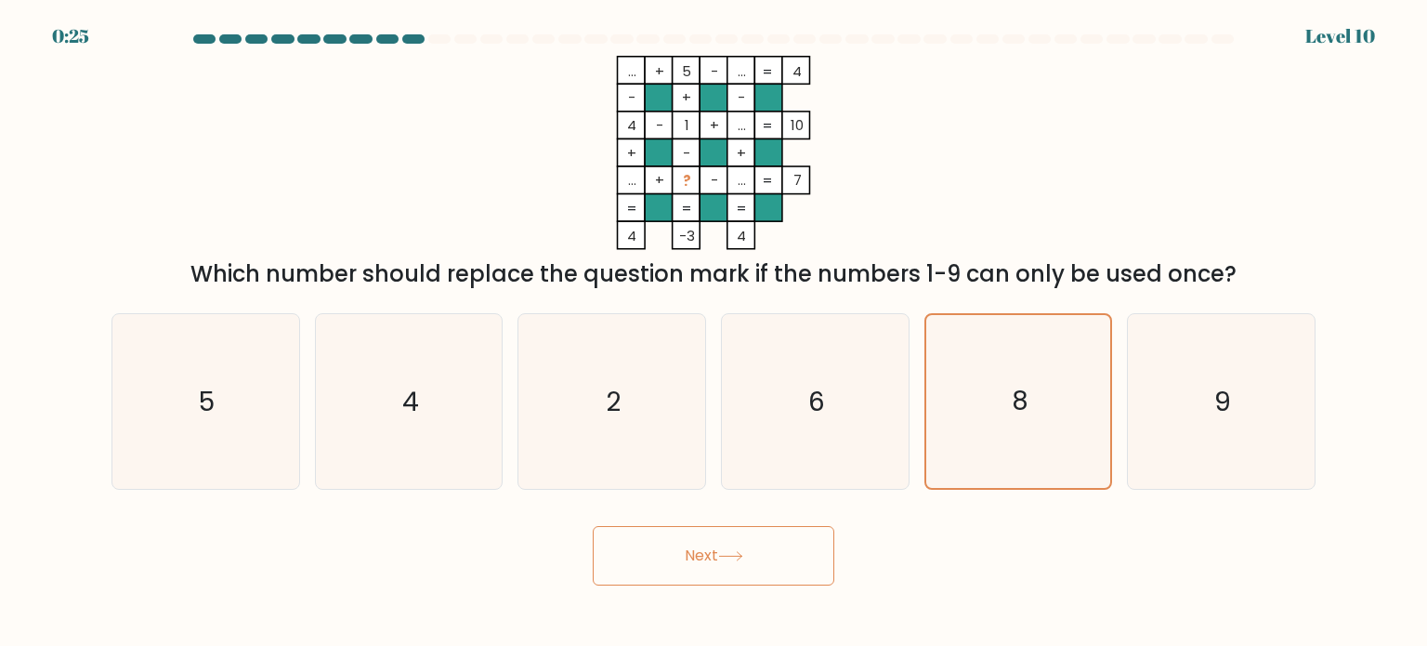
click at [655, 560] on button "Next" at bounding box center [714, 555] width 242 height 59
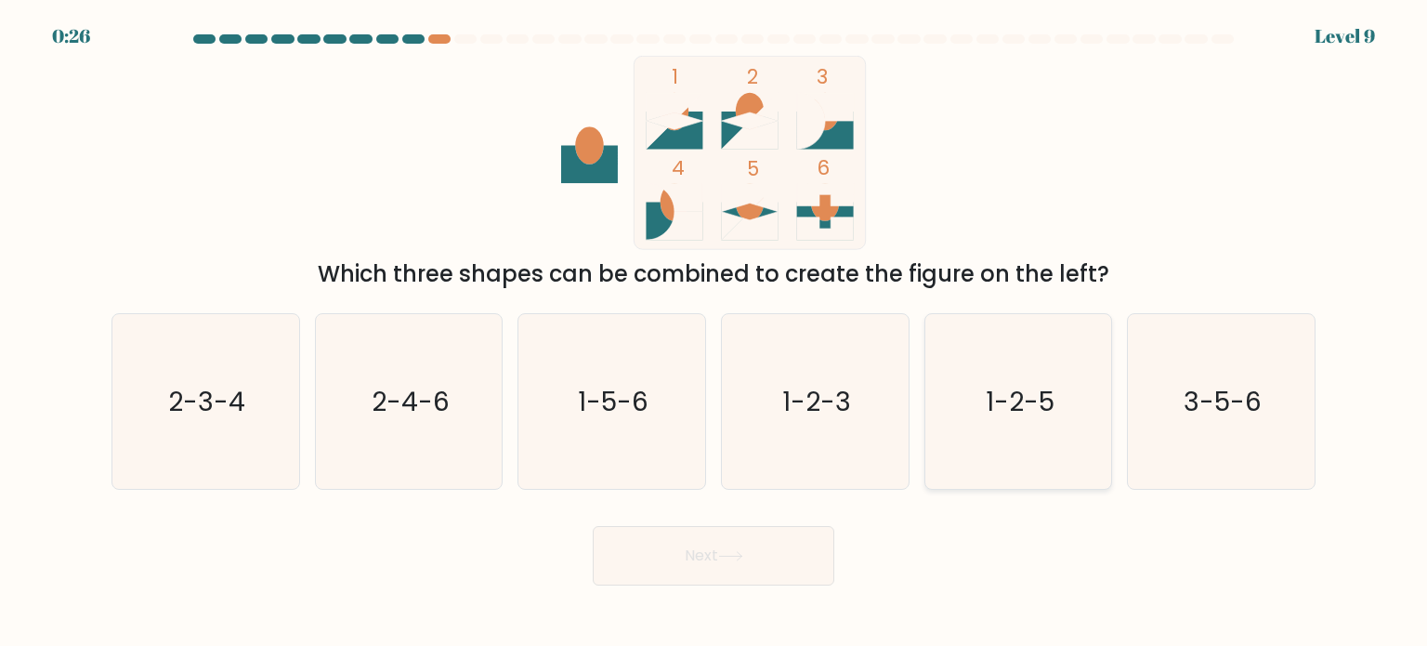
click at [1048, 397] on text "1-2-5" at bounding box center [1020, 400] width 69 height 37
click at [714, 333] on input "e. 1-2-5" at bounding box center [714, 327] width 1 height 9
radio input "true"
click at [755, 573] on button "Next" at bounding box center [714, 555] width 242 height 59
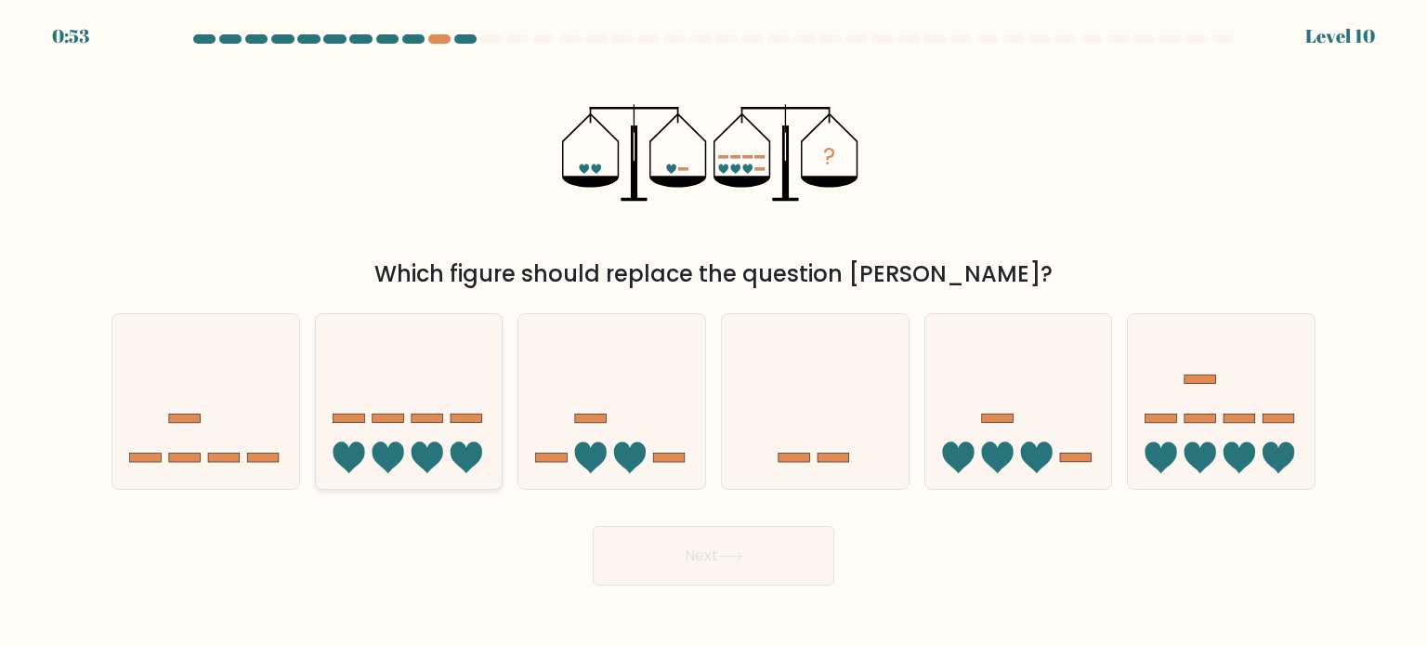
click at [387, 401] on icon at bounding box center [409, 401] width 187 height 154
click at [714, 333] on input "b." at bounding box center [714, 327] width 1 height 9
radio input "true"
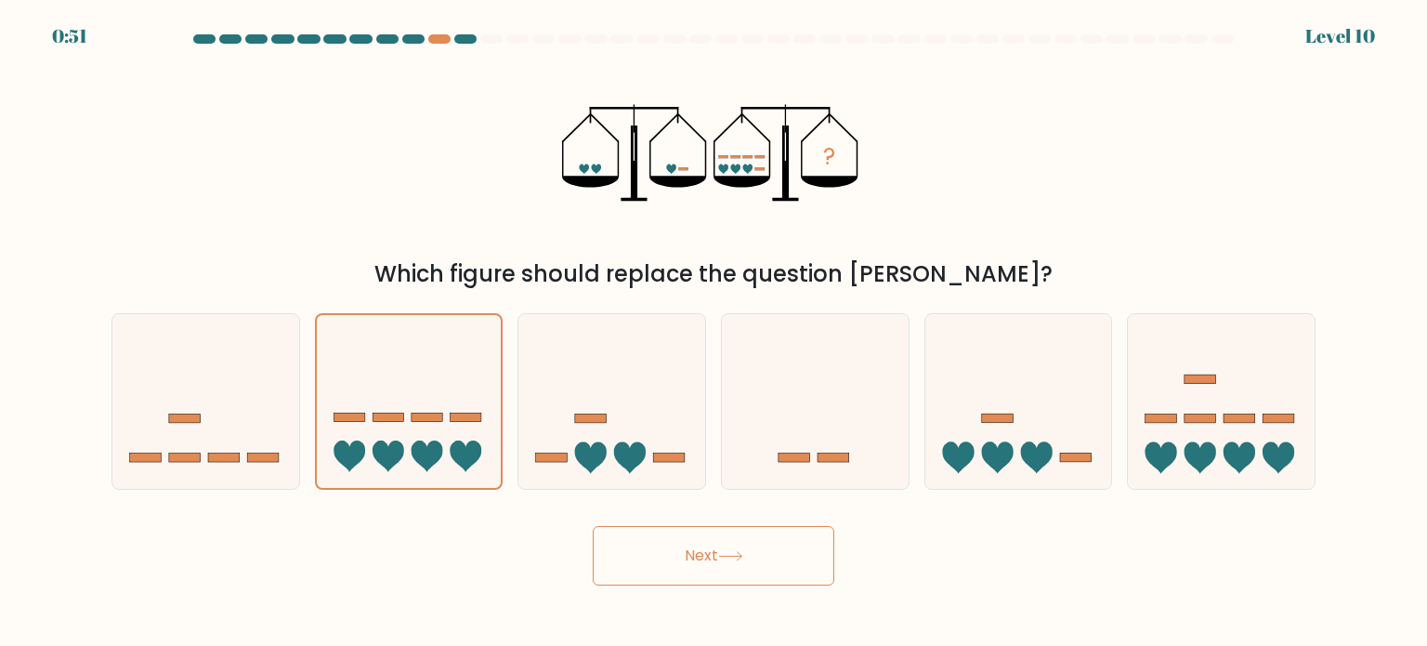
click at [702, 569] on button "Next" at bounding box center [714, 555] width 242 height 59
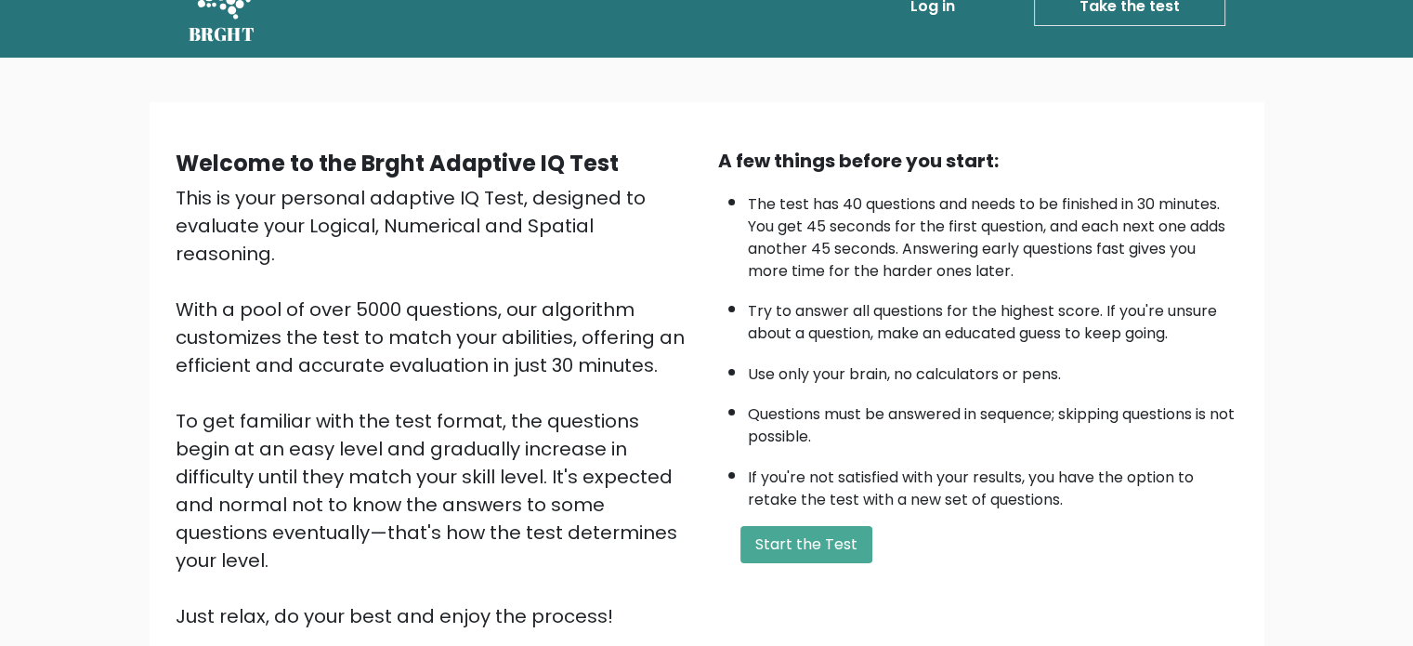
scroll to position [44, 0]
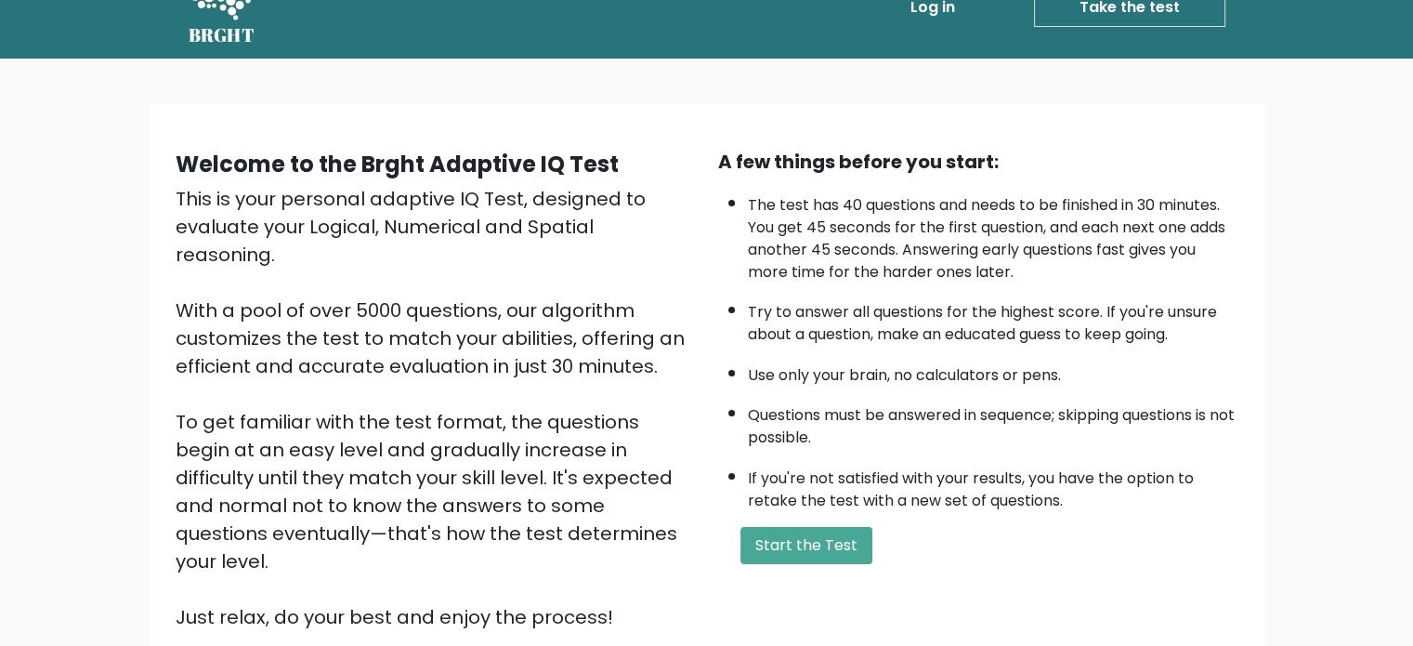
click at [1305, 382] on div "Welcome to the Brght Adaptive IQ Test This is your personal adaptive IQ Test, d…" at bounding box center [706, 404] width 1413 height 691
